Goal: Task Accomplishment & Management: Use online tool/utility

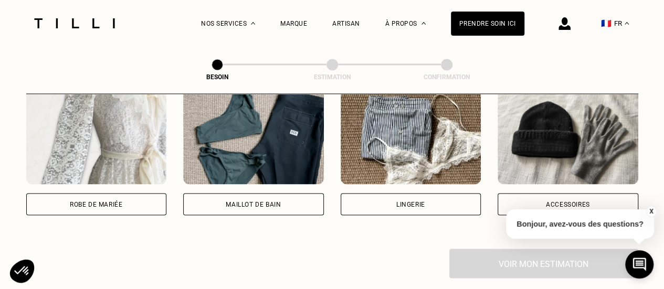
scroll to position [794, 0]
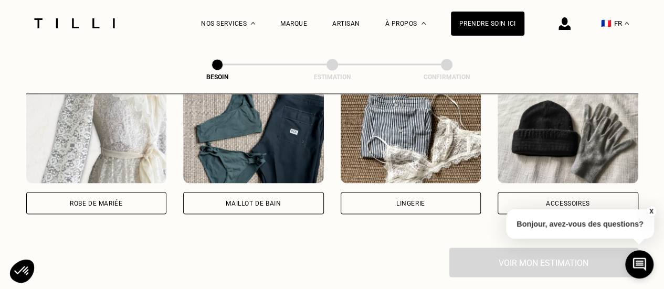
click at [134, 203] on div "Robe de mariée" at bounding box center [96, 203] width 141 height 22
select select "FR"
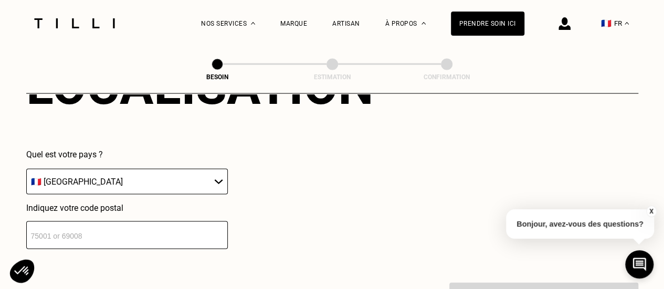
scroll to position [1018, 0]
click at [177, 227] on input "number" at bounding box center [127, 235] width 202 height 28
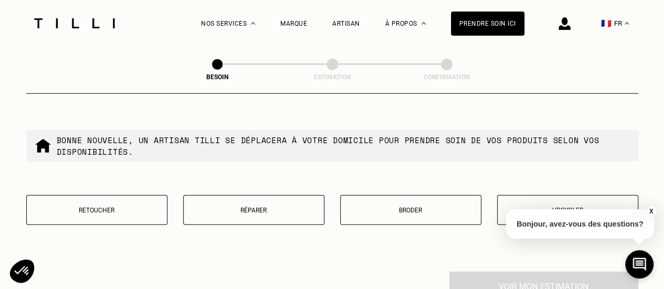
scroll to position [1295, 0]
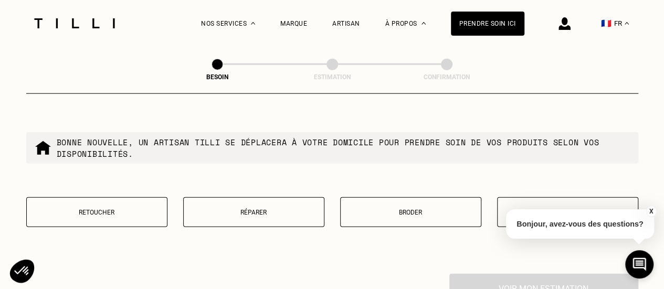
type input "75017"
click at [650, 209] on button "X" at bounding box center [651, 212] width 10 height 12
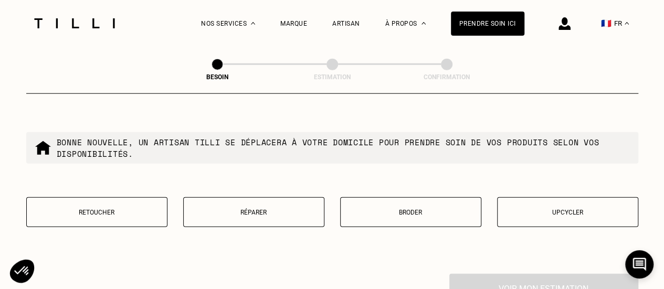
click at [603, 197] on button "Upcycler" at bounding box center [567, 212] width 141 height 30
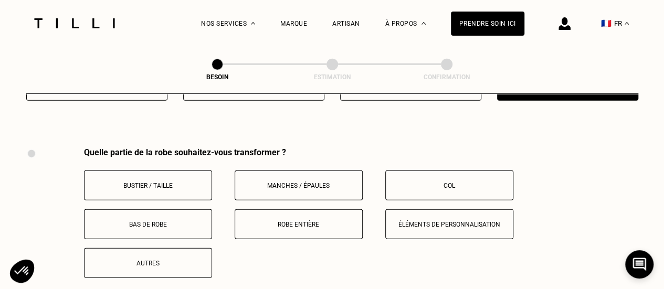
scroll to position [1444, 0]
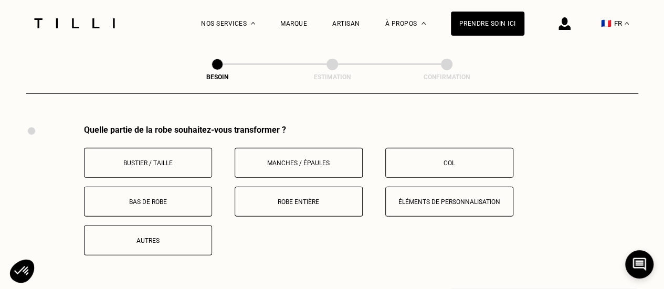
click at [299, 187] on button "Robe entière" at bounding box center [299, 202] width 128 height 30
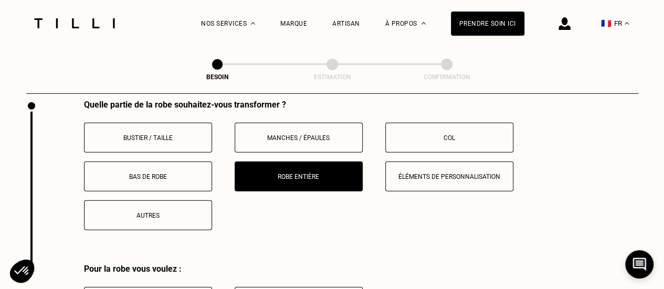
scroll to position [1461, 0]
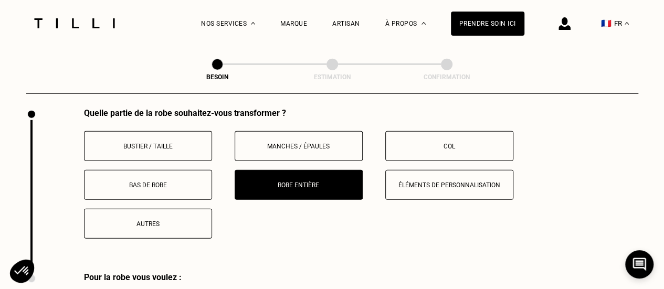
click at [185, 143] on p "Bustier / Taille" at bounding box center [148, 146] width 117 height 7
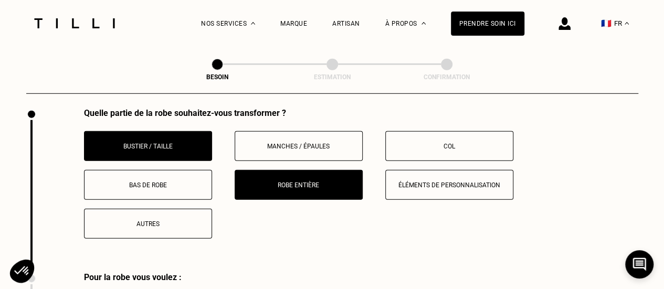
click at [253, 182] on p "Robe entière" at bounding box center [298, 185] width 117 height 7
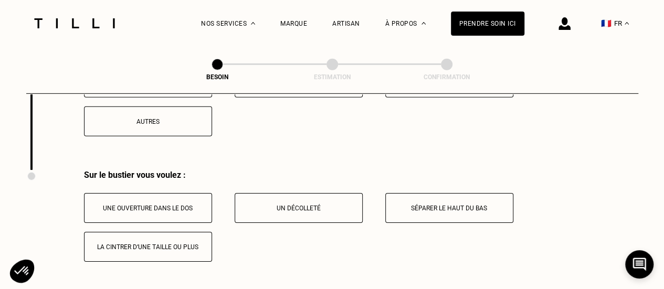
scroll to position [1564, 0]
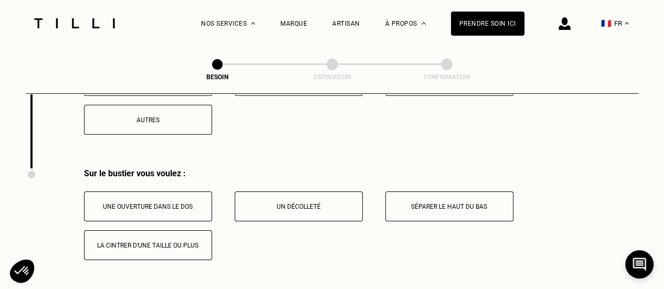
click at [409, 205] on button "Séparer le haut du bas" at bounding box center [449, 207] width 128 height 30
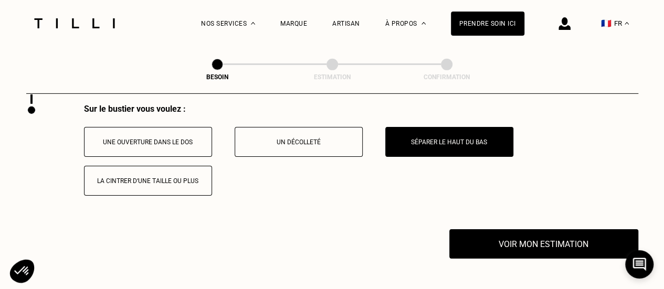
scroll to position [1634, 0]
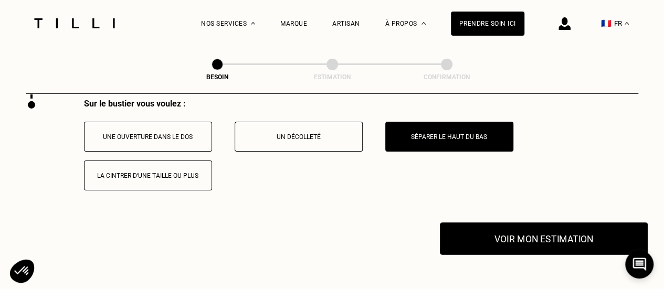
click at [460, 229] on button "Voir mon estimation" at bounding box center [544, 239] width 208 height 33
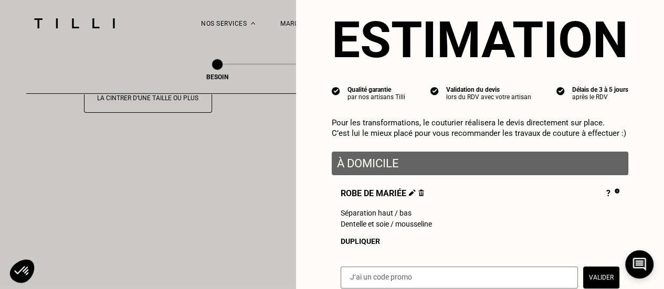
scroll to position [154, 0]
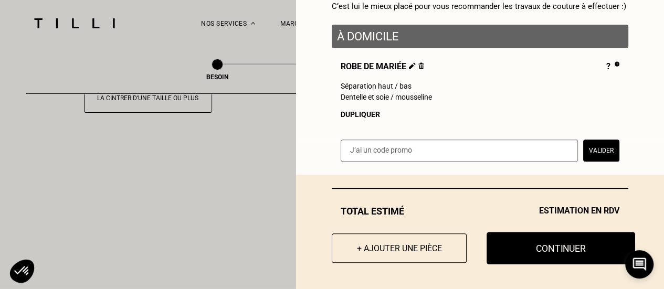
click at [523, 261] on button "Continuer" at bounding box center [561, 248] width 149 height 33
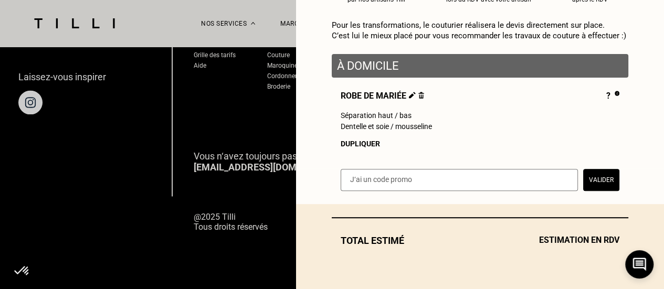
scroll to position [774, 0]
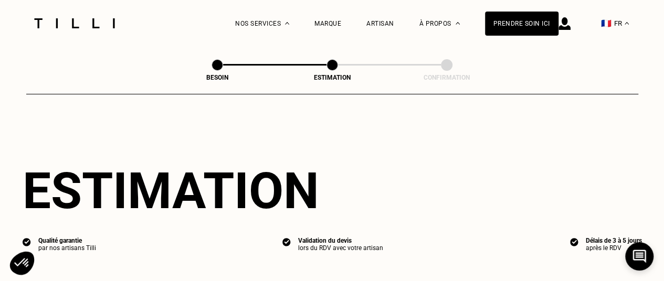
select select "FR"
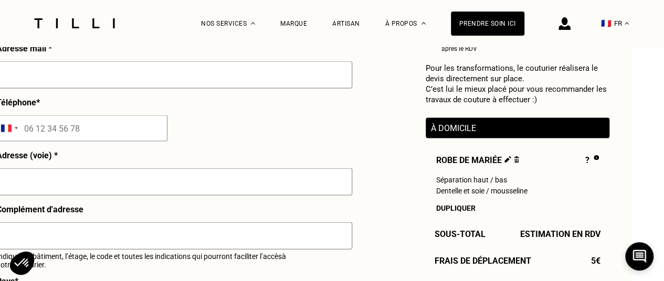
scroll to position [1141, 45]
